Goal: Transaction & Acquisition: Purchase product/service

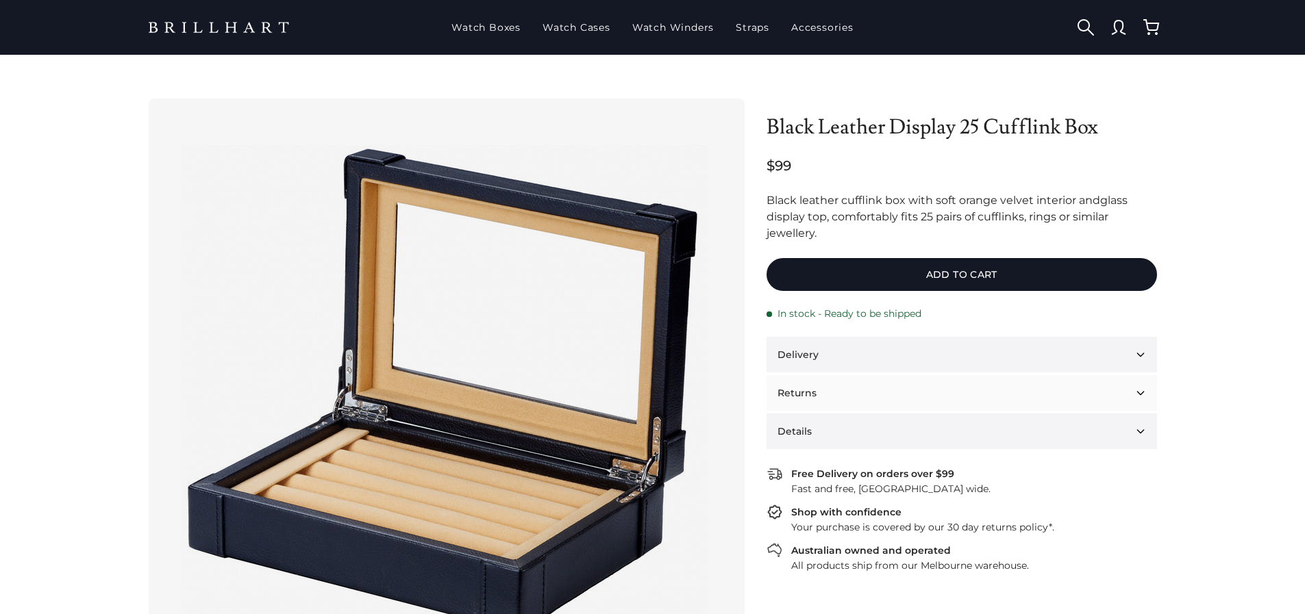
click at [1142, 388] on button "Returns" at bounding box center [961, 393] width 390 height 36
